Goal: Transaction & Acquisition: Download file/media

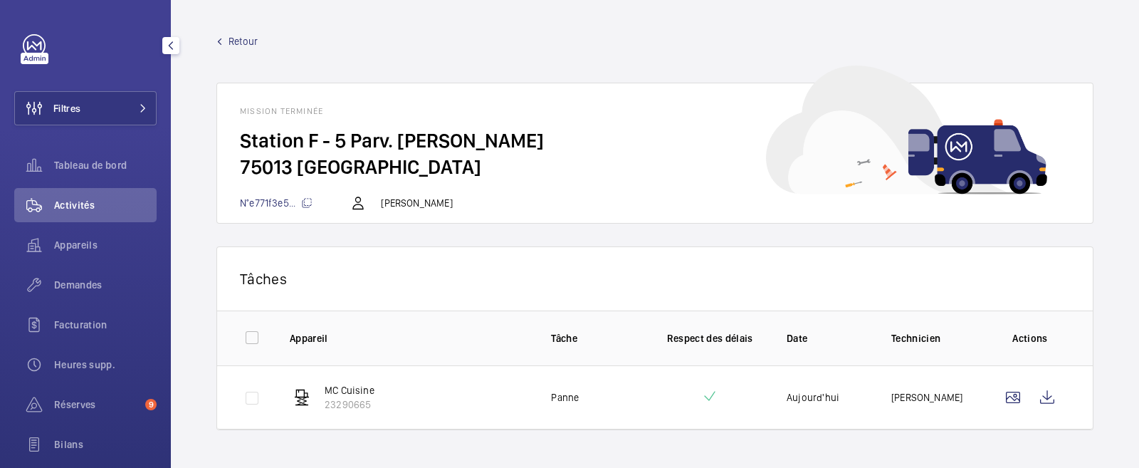
click at [31, 39] on link at bounding box center [34, 45] width 23 height 23
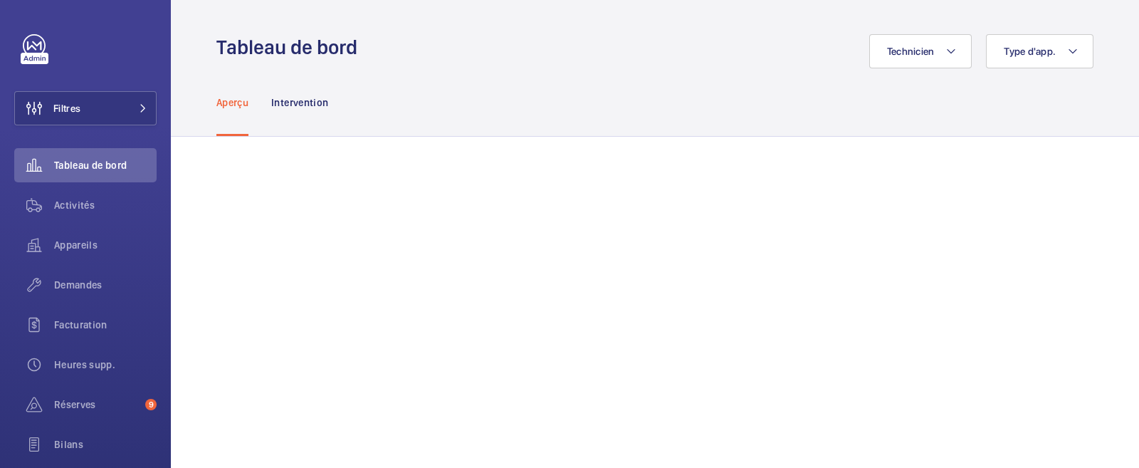
drag, startPoint x: 214, startPoint y: 47, endPoint x: 353, endPoint y: 53, distance: 139.0
click at [353, 53] on wm-front-admin-header "Tableau de bord Technicien Type d'app." at bounding box center [655, 34] width 968 height 68
click at [400, 56] on div "Technicien Type d'app." at bounding box center [730, 51] width 728 height 34
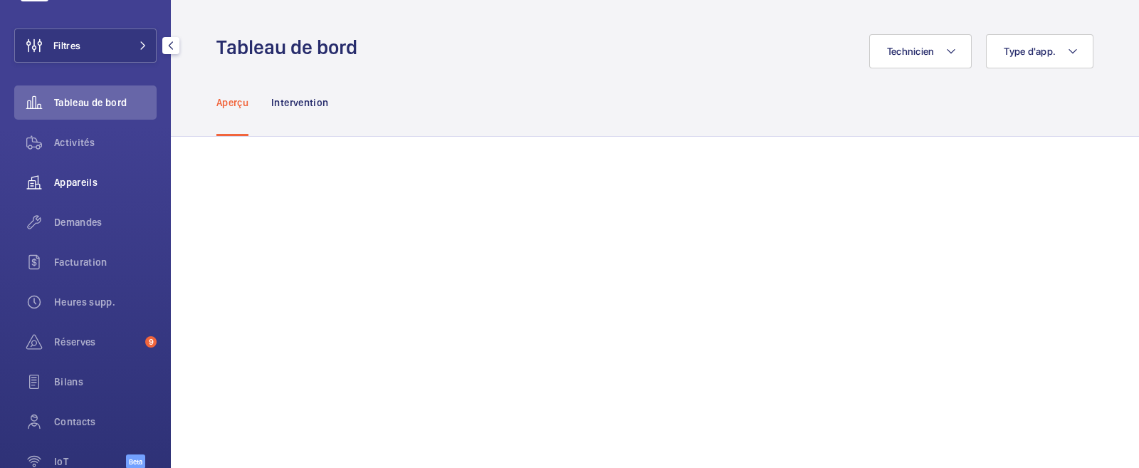
scroll to position [88, 0]
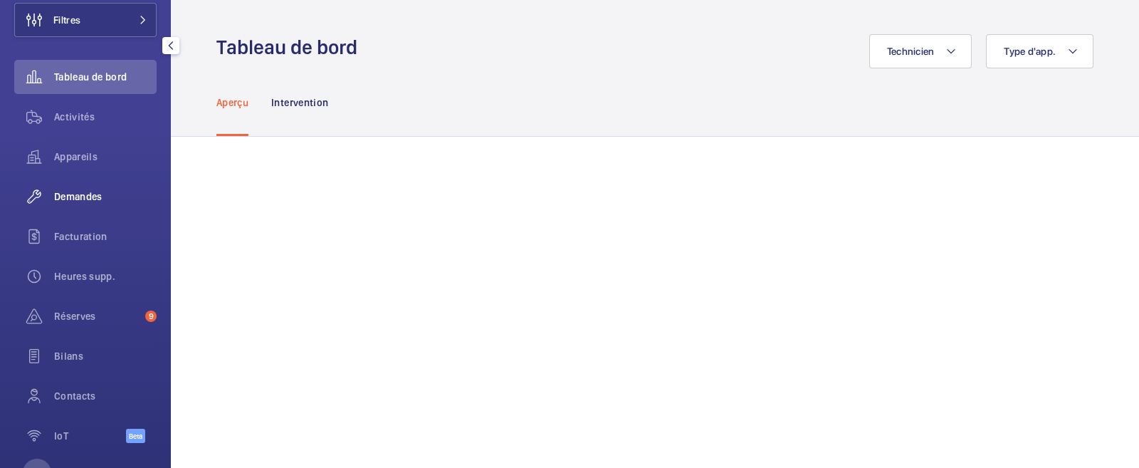
click at [88, 195] on span "Demandes" at bounding box center [105, 196] width 103 height 14
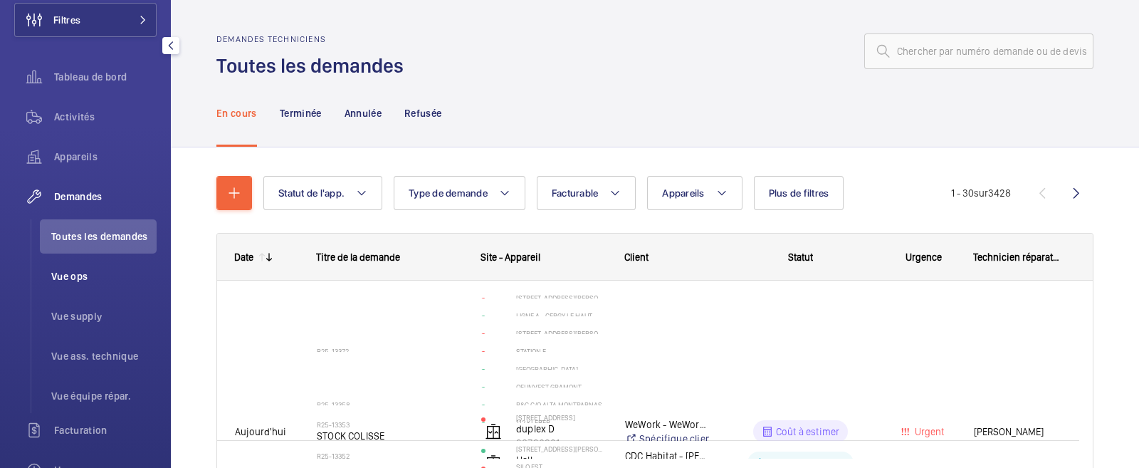
click at [60, 279] on span "Vue ops" at bounding box center [103, 276] width 105 height 14
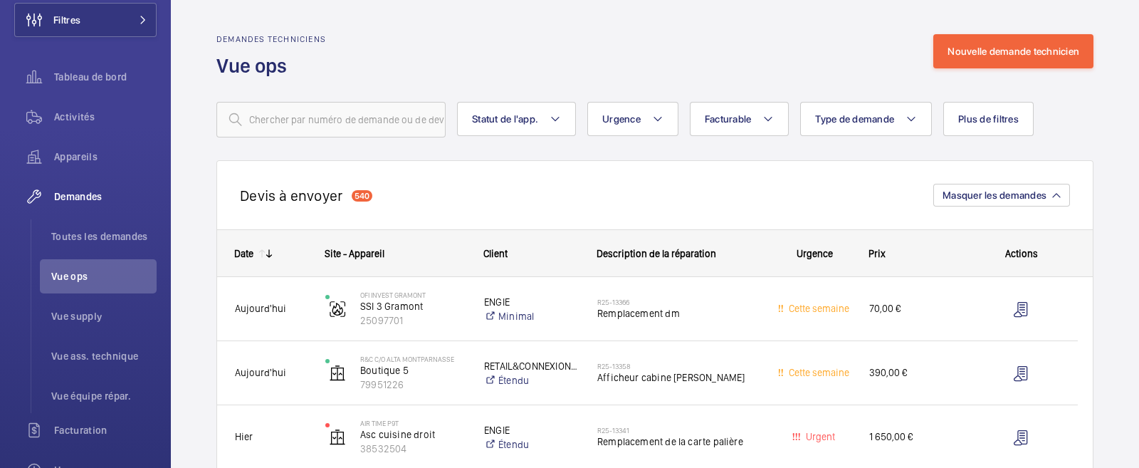
drag, startPoint x: 242, startPoint y: 199, endPoint x: 381, endPoint y: 196, distance: 138.9
click at [381, 196] on div "[PERSON_NAME] à envoyer 540 Masquer les demandes" at bounding box center [654, 194] width 877 height 69
click at [383, 193] on div "[PERSON_NAME] à envoyer 540 Masquer les demandes" at bounding box center [654, 194] width 877 height 69
click at [615, 205] on div "[PERSON_NAME] à envoyer 540 Masquer les demandes" at bounding box center [654, 194] width 877 height 69
click at [88, 71] on span "Tableau de bord" at bounding box center [105, 77] width 103 height 14
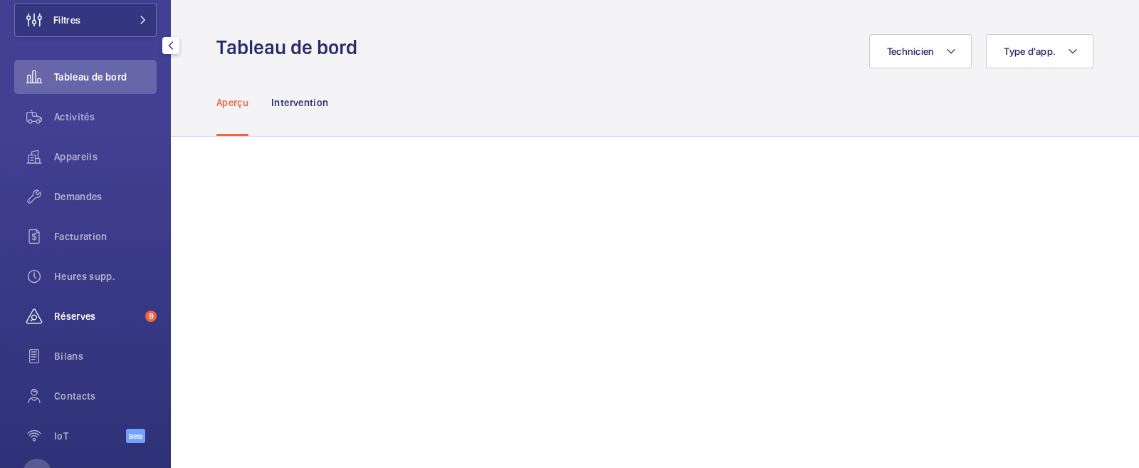
click at [103, 316] on span "Réserves" at bounding box center [96, 316] width 85 height 14
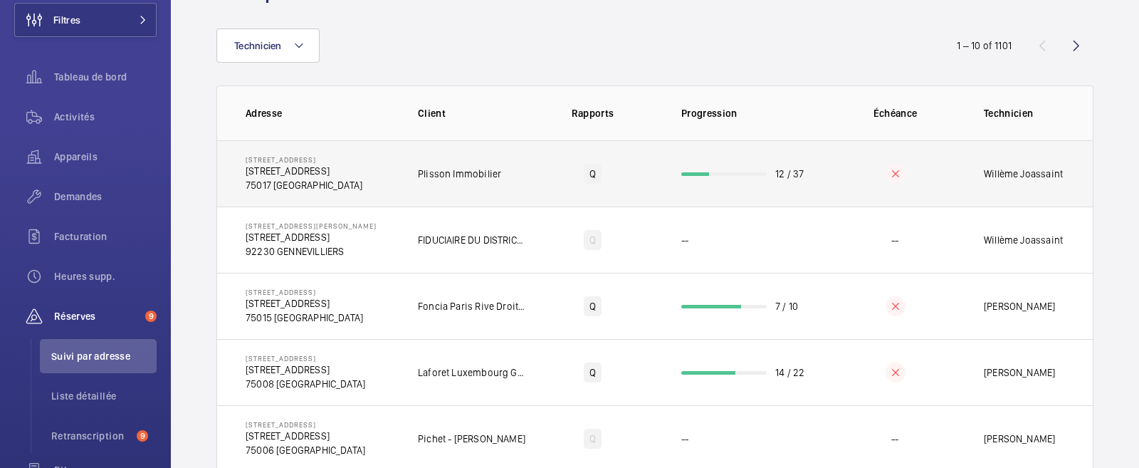
scroll to position [88, 0]
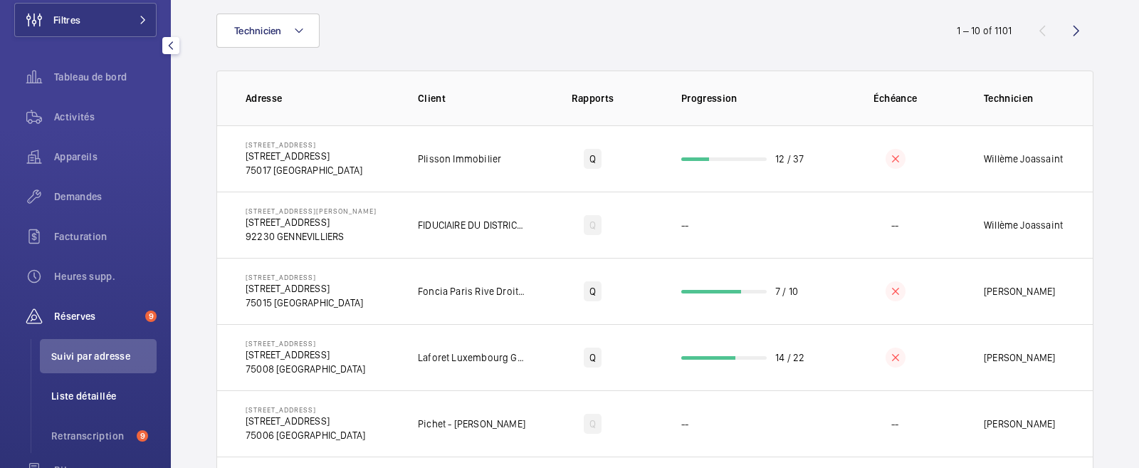
click at [75, 392] on span "Liste détaillée" at bounding box center [103, 396] width 105 height 14
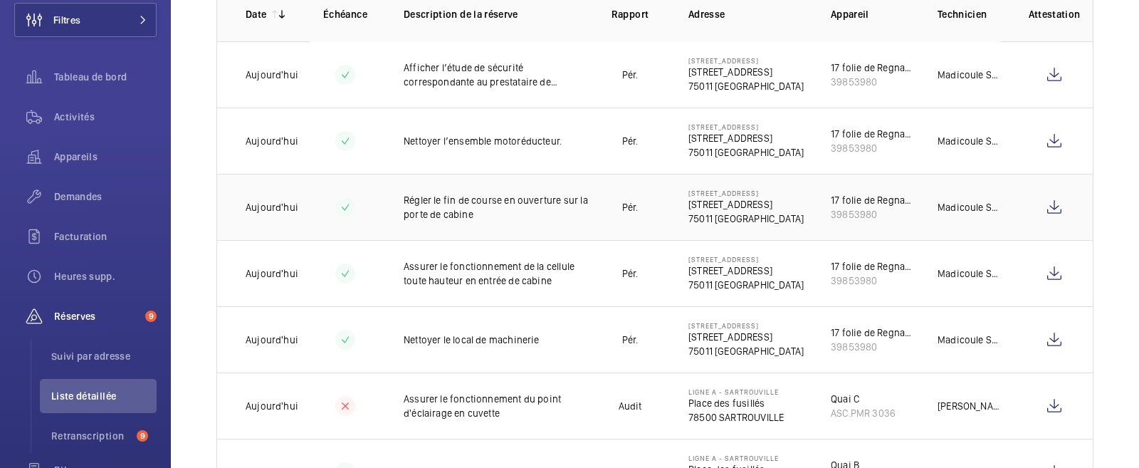
scroll to position [267, 0]
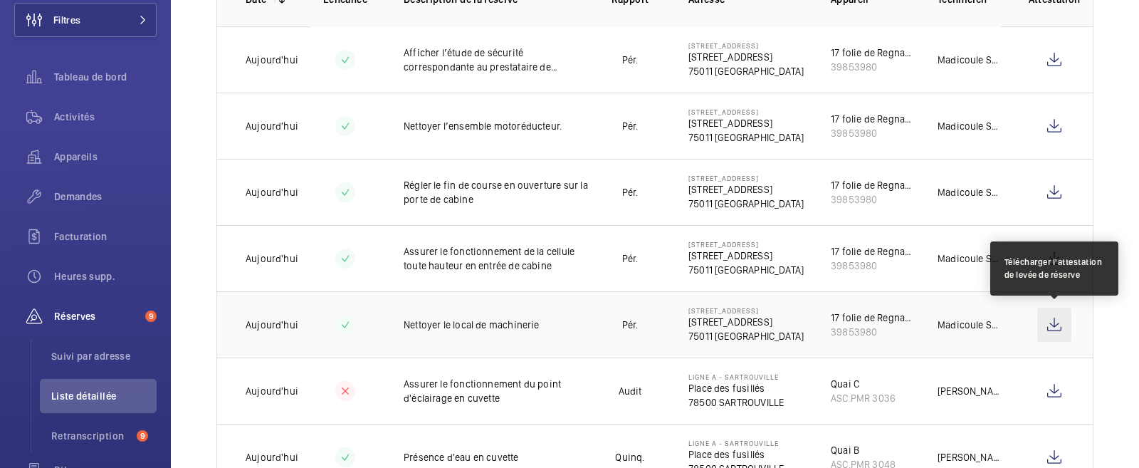
click at [1054, 324] on wm-front-icon-button at bounding box center [1054, 325] width 34 height 34
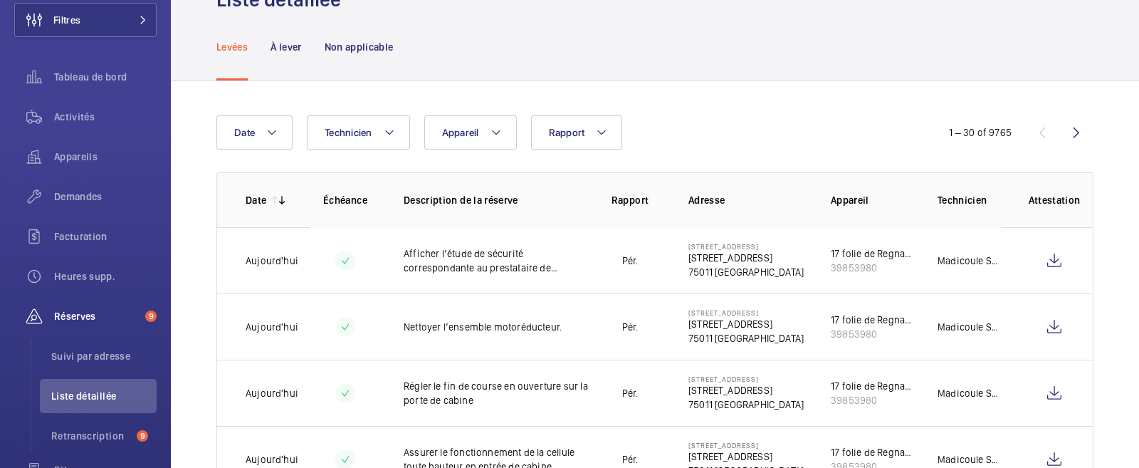
scroll to position [0, 0]
